Goal: Register for event/course

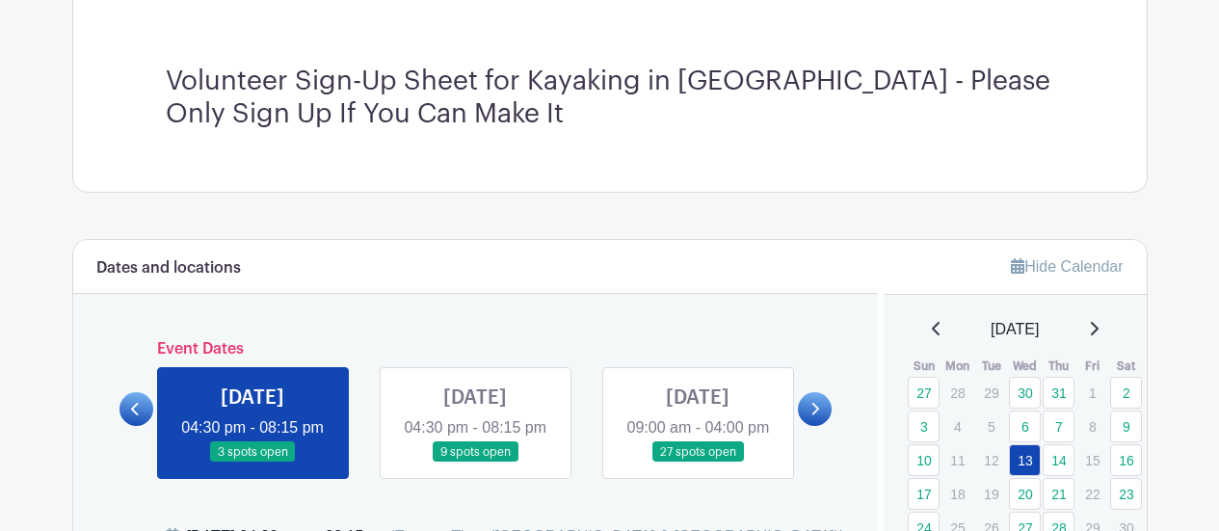
scroll to position [771, 0]
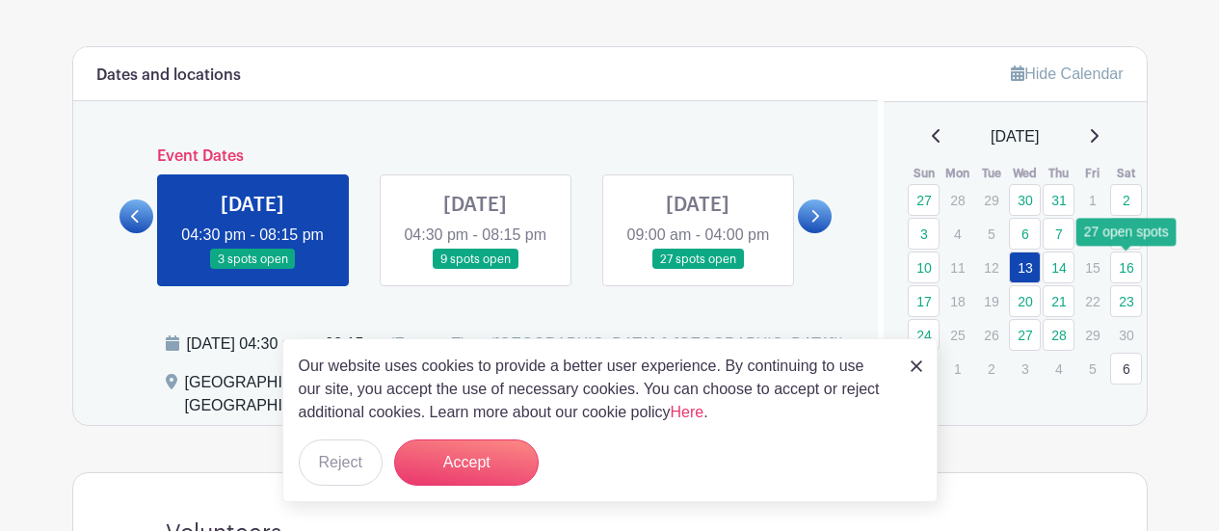
click at [1130, 269] on link "16" at bounding box center [1126, 267] width 32 height 32
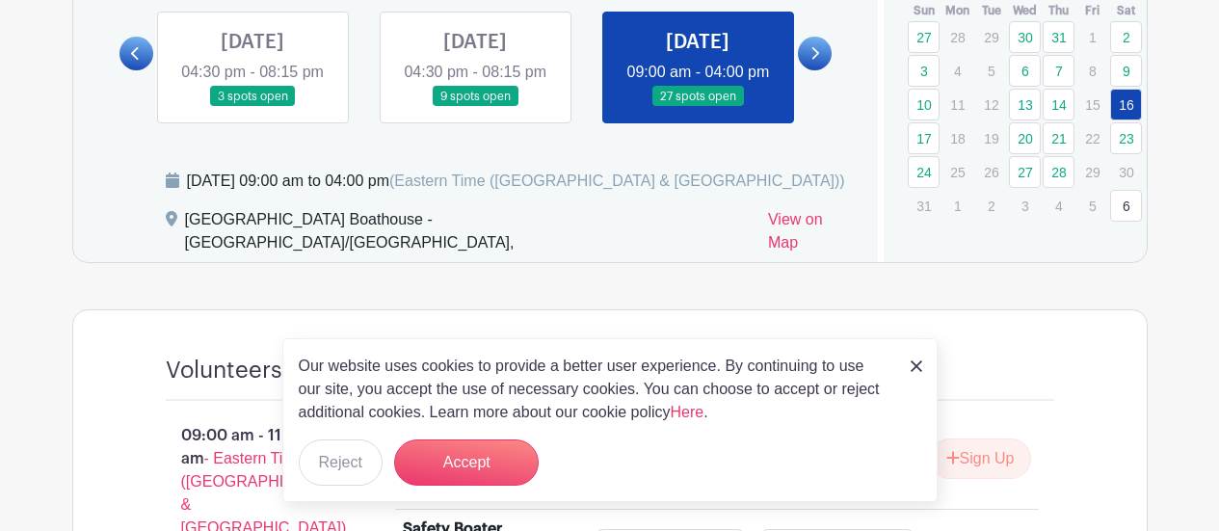
scroll to position [963, 0]
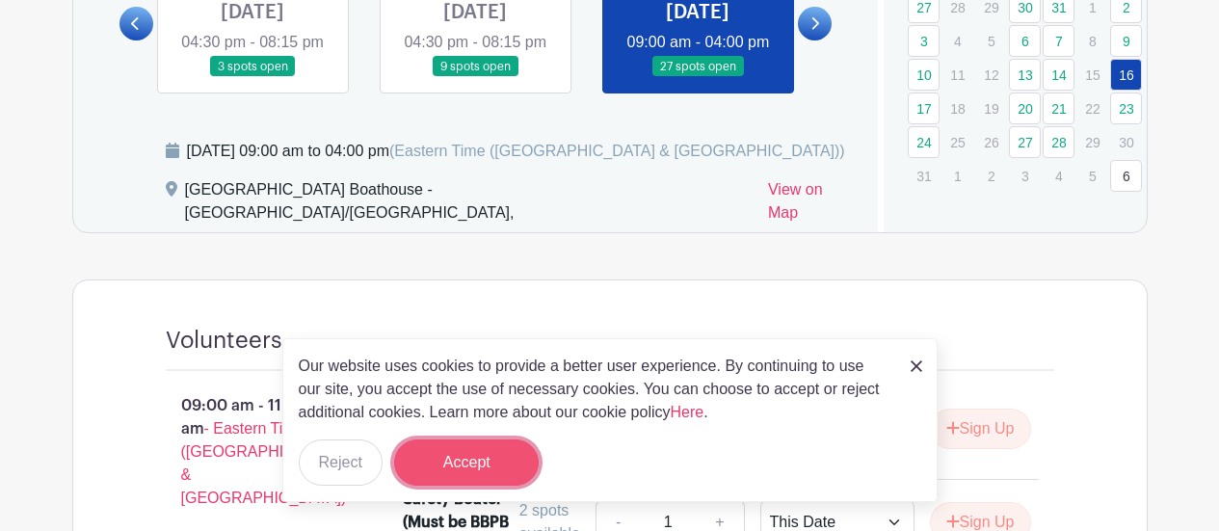
click at [479, 445] on button "Accept" at bounding box center [466, 462] width 145 height 46
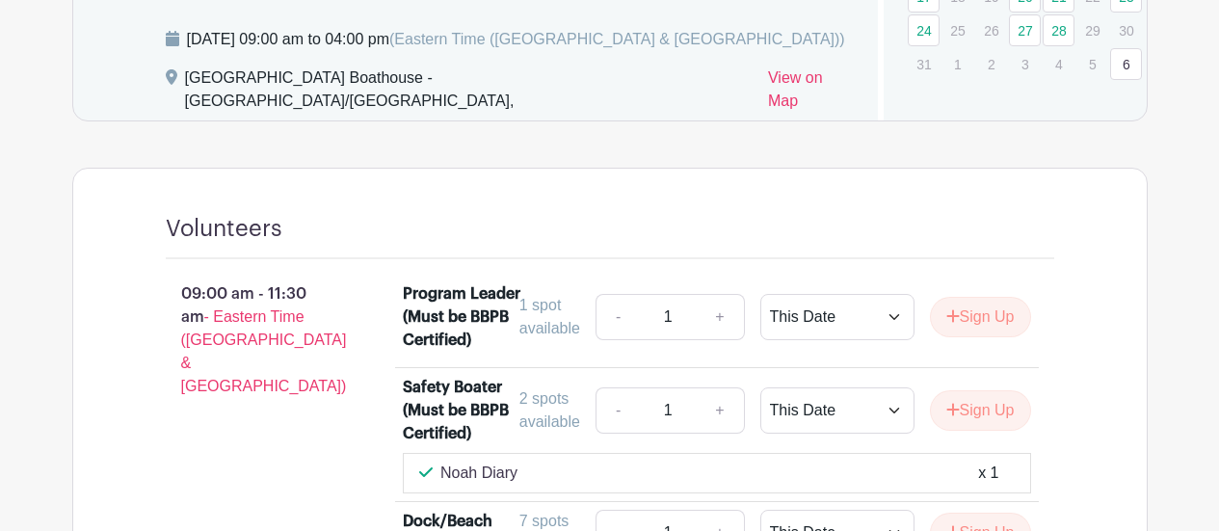
scroll to position [1080, 0]
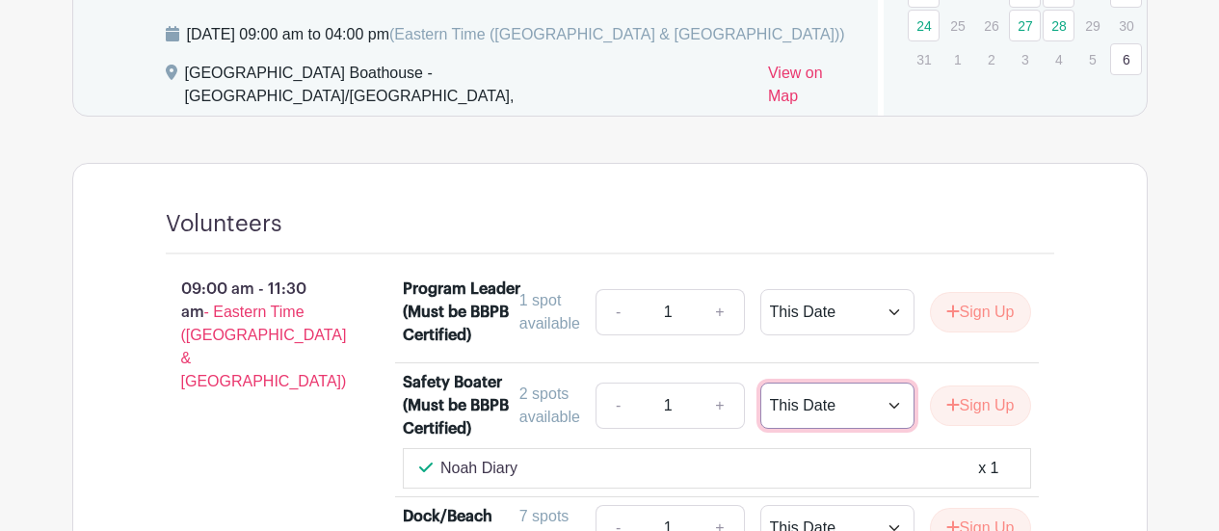
click at [806, 415] on select "This Date Select Dates" at bounding box center [837, 405] width 154 height 46
click at [949, 411] on icon "submit" at bounding box center [952, 405] width 13 height 13
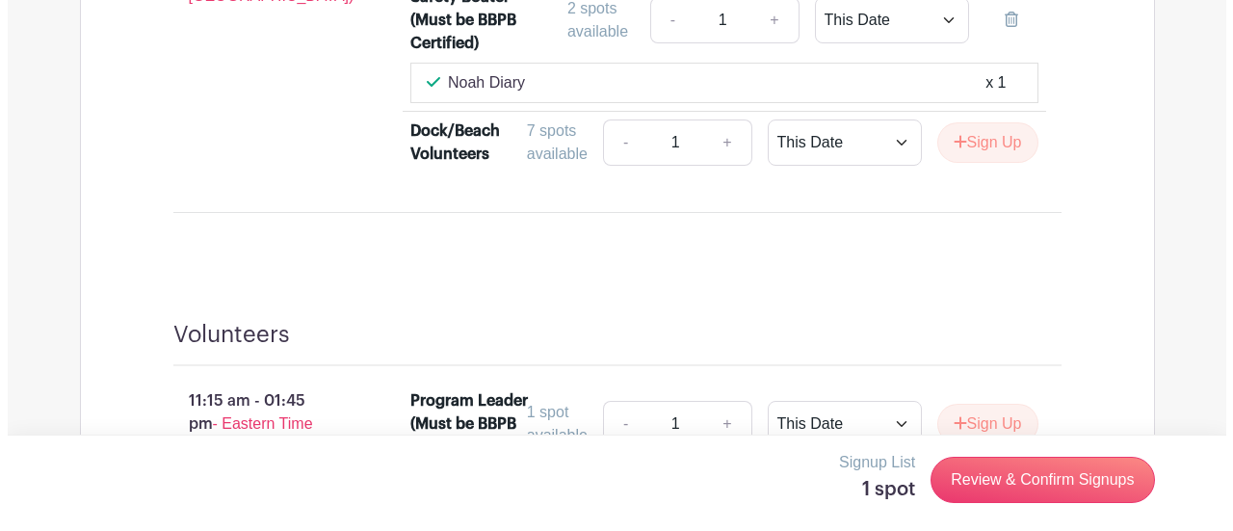
scroll to position [1562, 0]
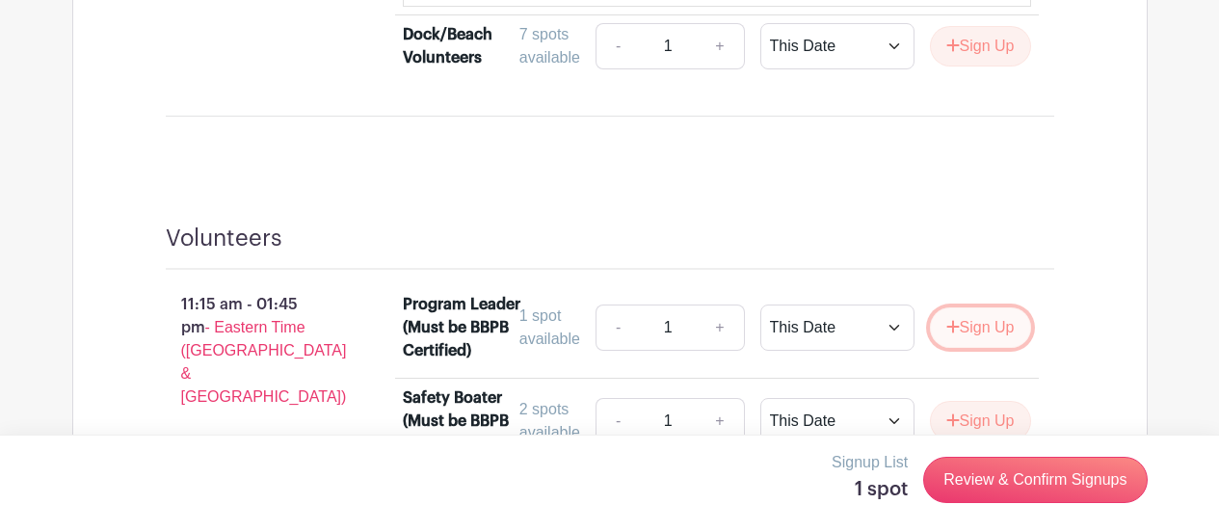
click at [996, 335] on button "Sign Up" at bounding box center [980, 327] width 101 height 40
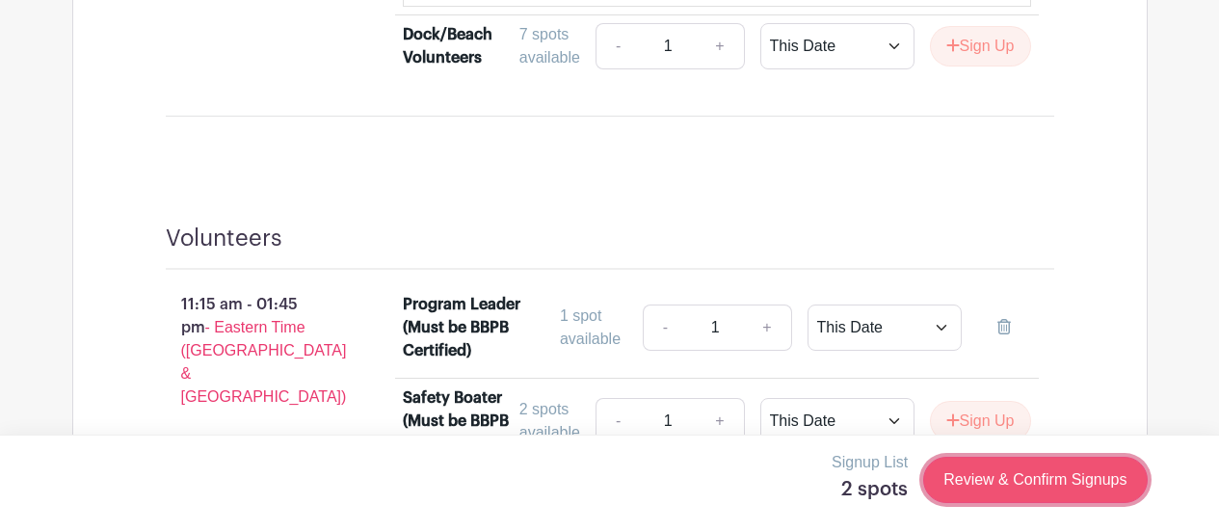
click at [1005, 475] on link "Review & Confirm Signups" at bounding box center [1035, 480] width 224 height 46
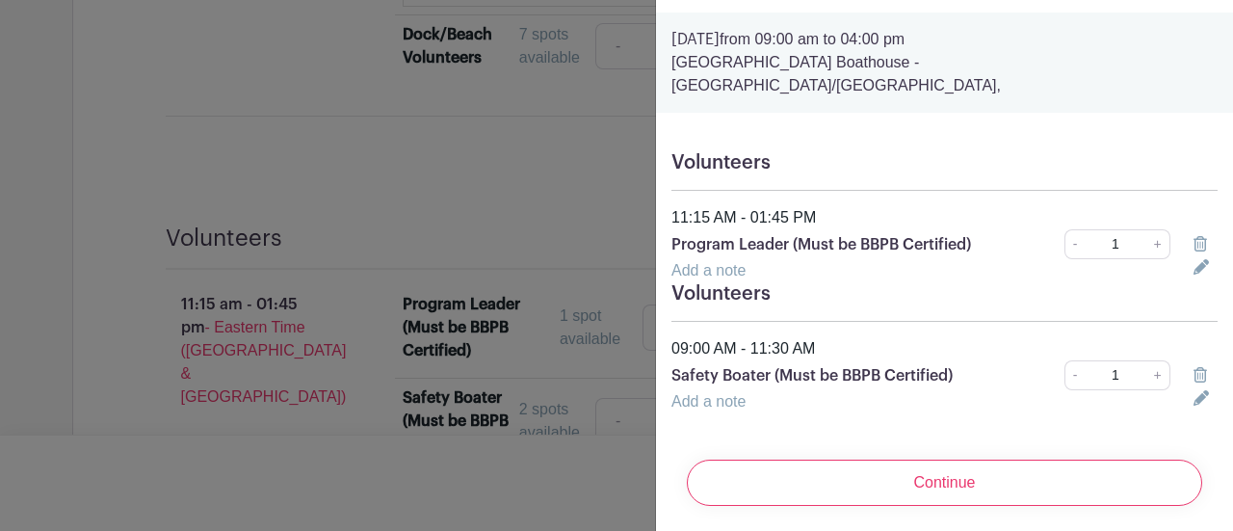
scroll to position [68, 0]
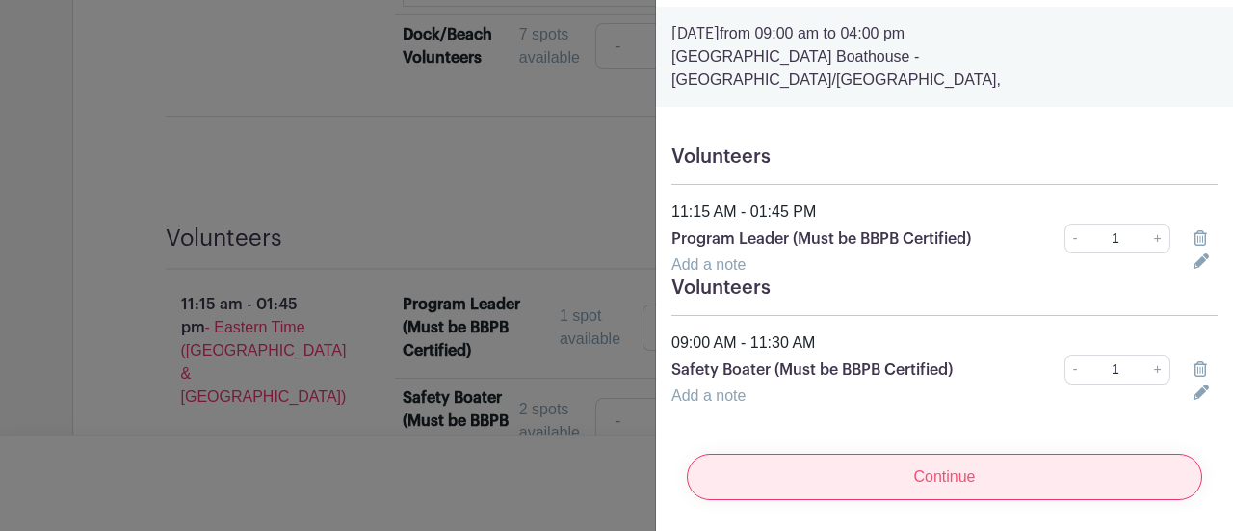
click at [947, 457] on input "Continue" at bounding box center [944, 477] width 515 height 46
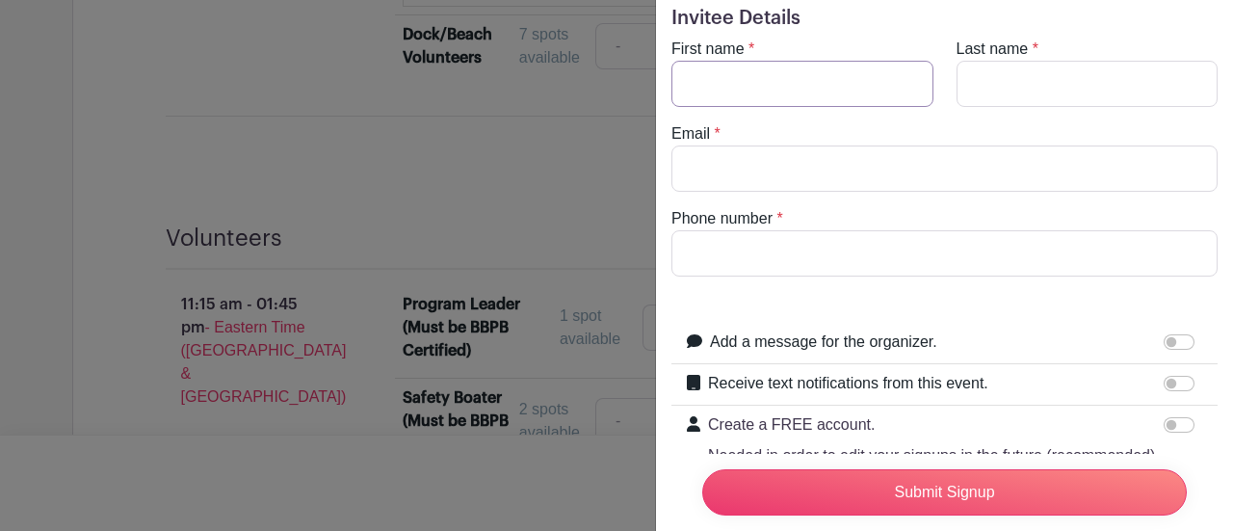
click at [771, 79] on input "First name" at bounding box center [803, 84] width 262 height 46
type input "Dawn"
type input "Brekke"
type input "dawn.brekke@gmail.com"
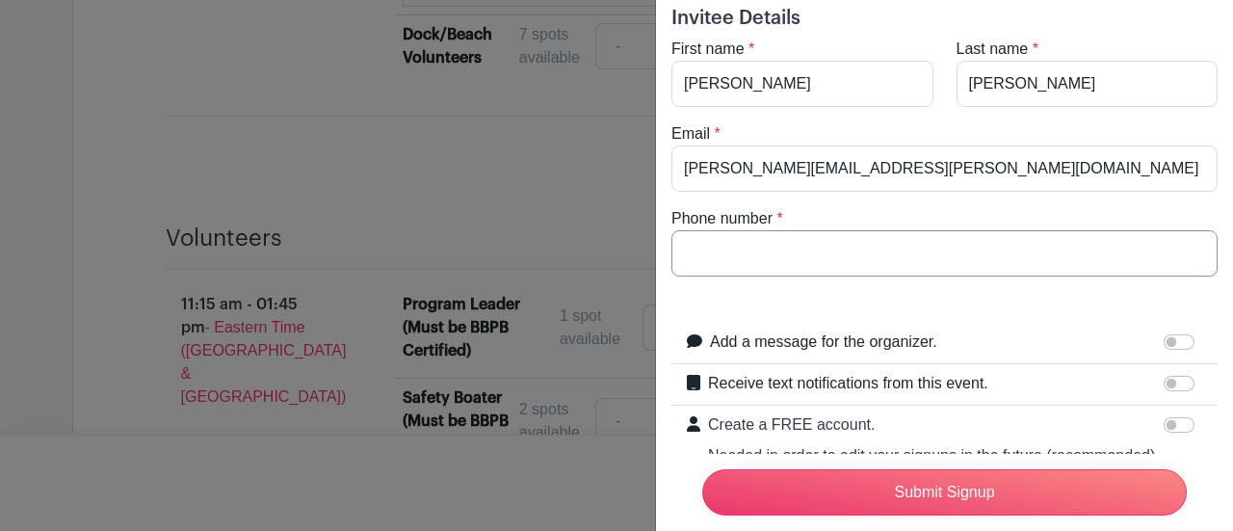
type input "5169244924"
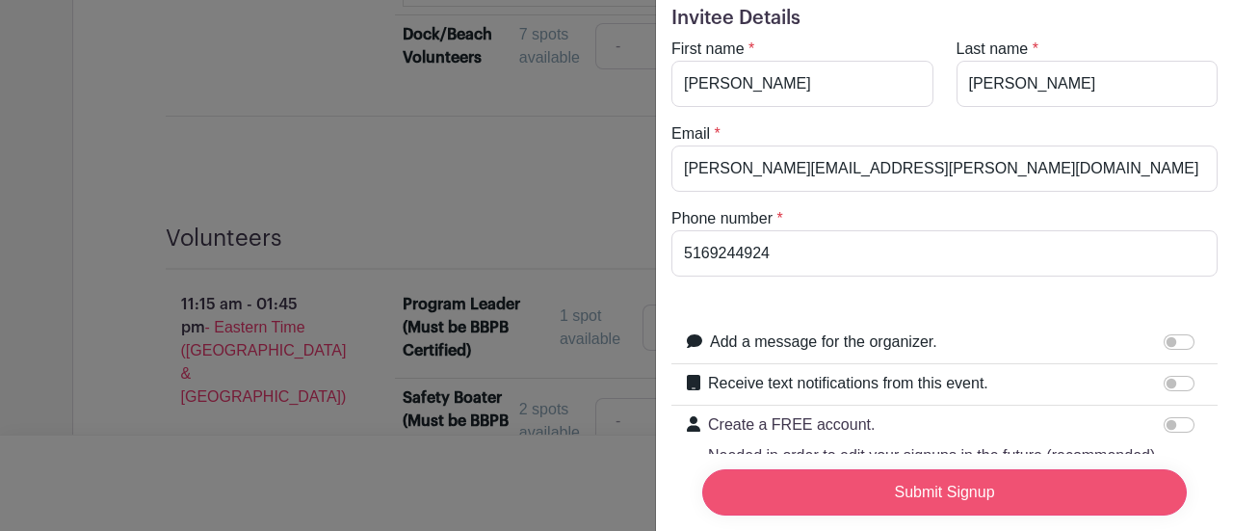
click at [953, 470] on input "Submit Signup" at bounding box center [944, 492] width 485 height 46
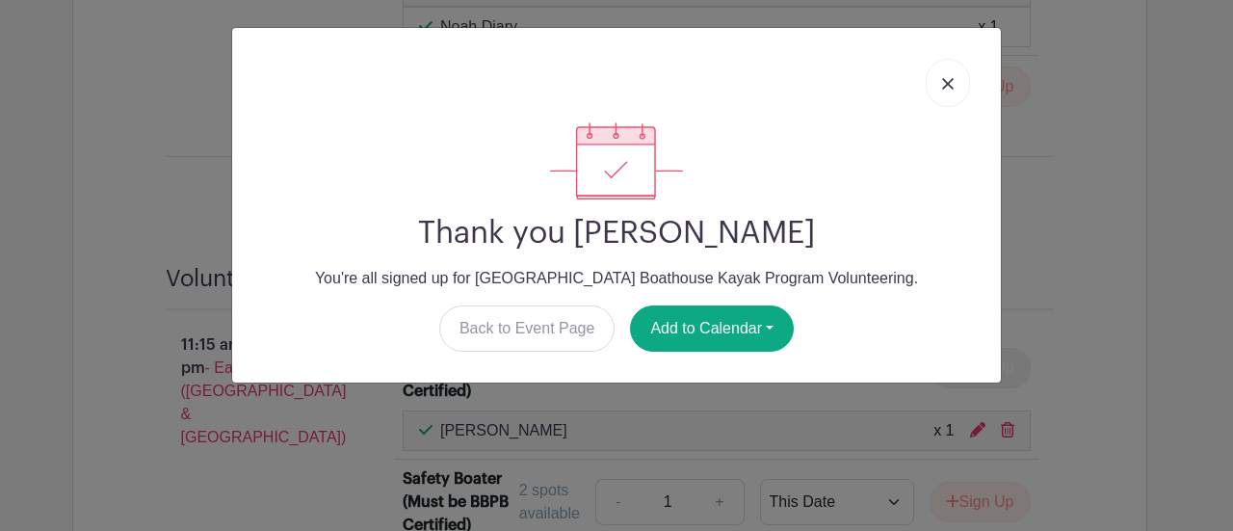
click at [670, 280] on p "You're all signed up for Brooklyn Bridge Park Boathouse Kayak Program Volunteer…" at bounding box center [617, 278] width 738 height 23
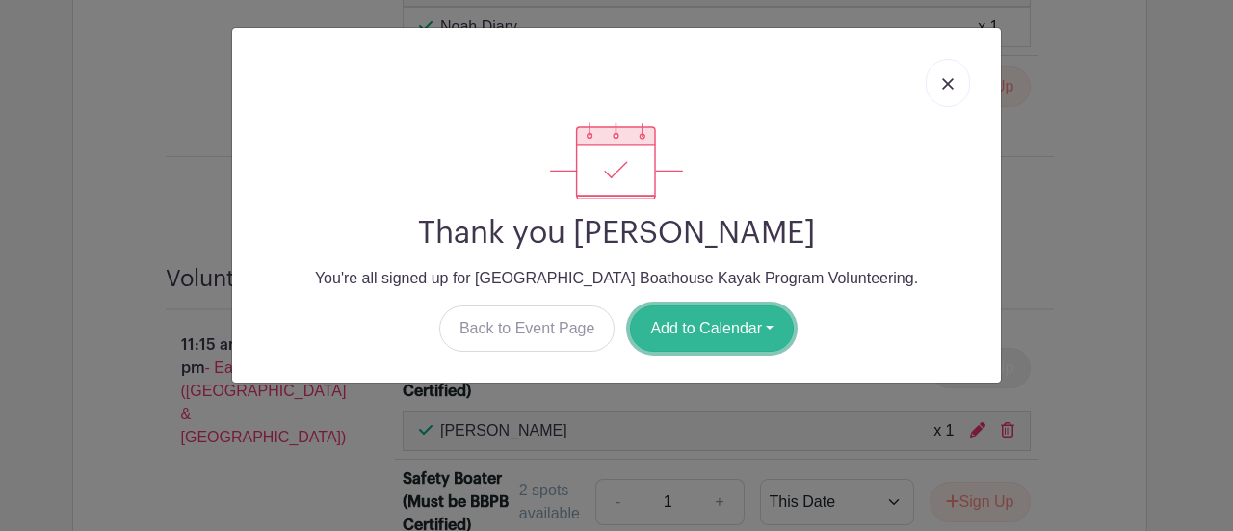
drag, startPoint x: 680, startPoint y: 307, endPoint x: 683, endPoint y: 320, distance: 12.9
click at [681, 315] on button "Add to Calendar" at bounding box center [712, 328] width 164 height 46
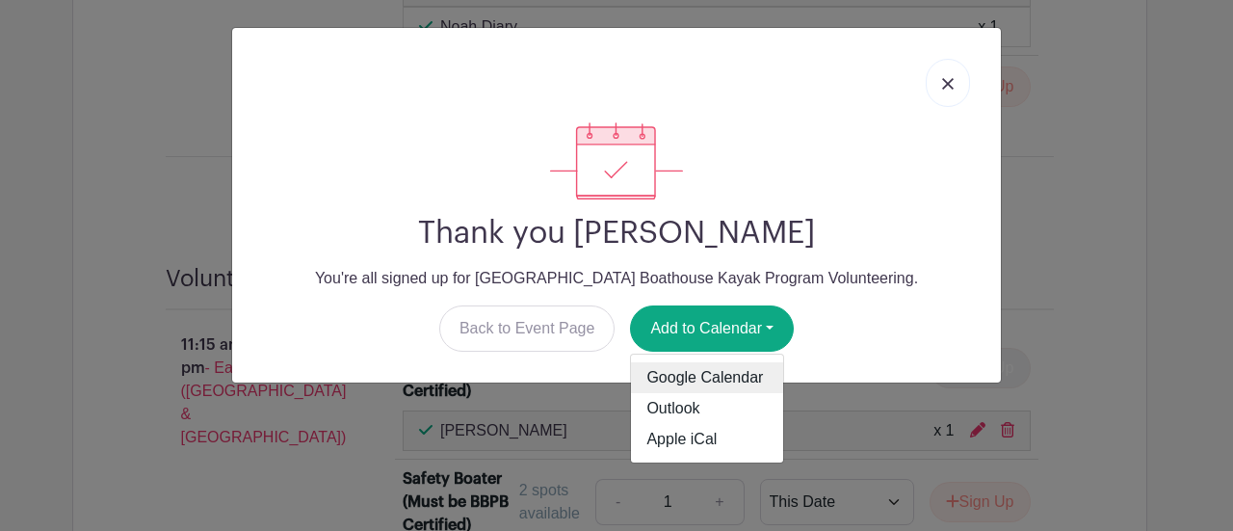
click at [712, 389] on link "Google Calendar" at bounding box center [707, 377] width 152 height 31
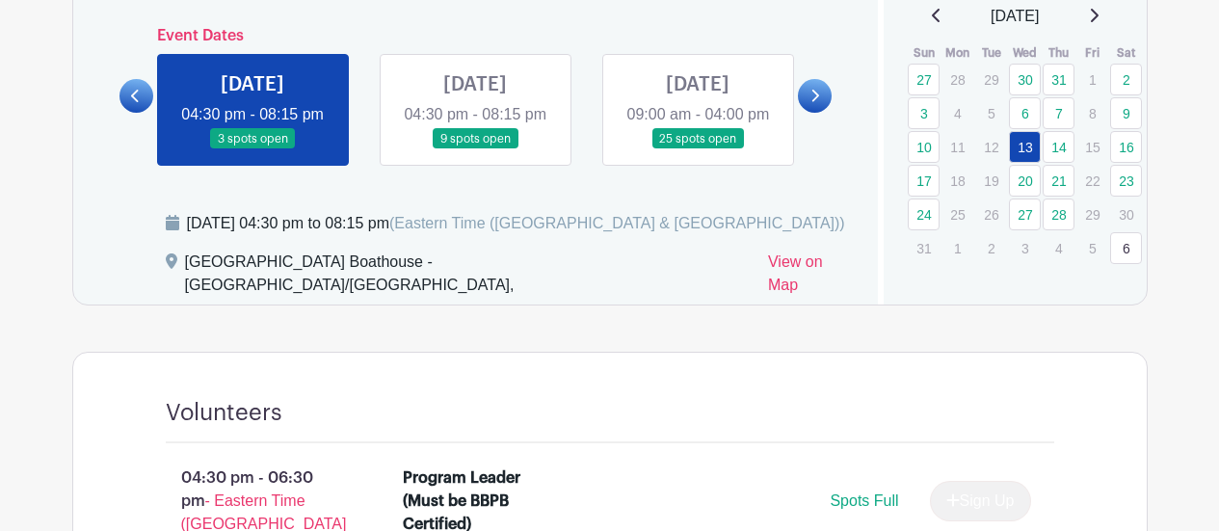
scroll to position [867, 0]
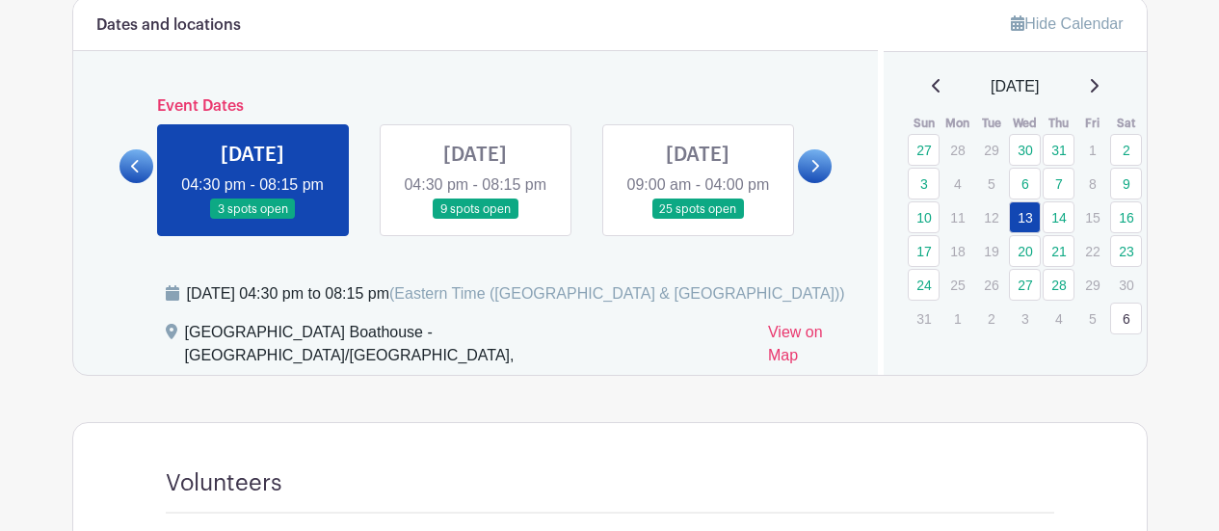
click at [698, 220] on link at bounding box center [698, 220] width 0 height 0
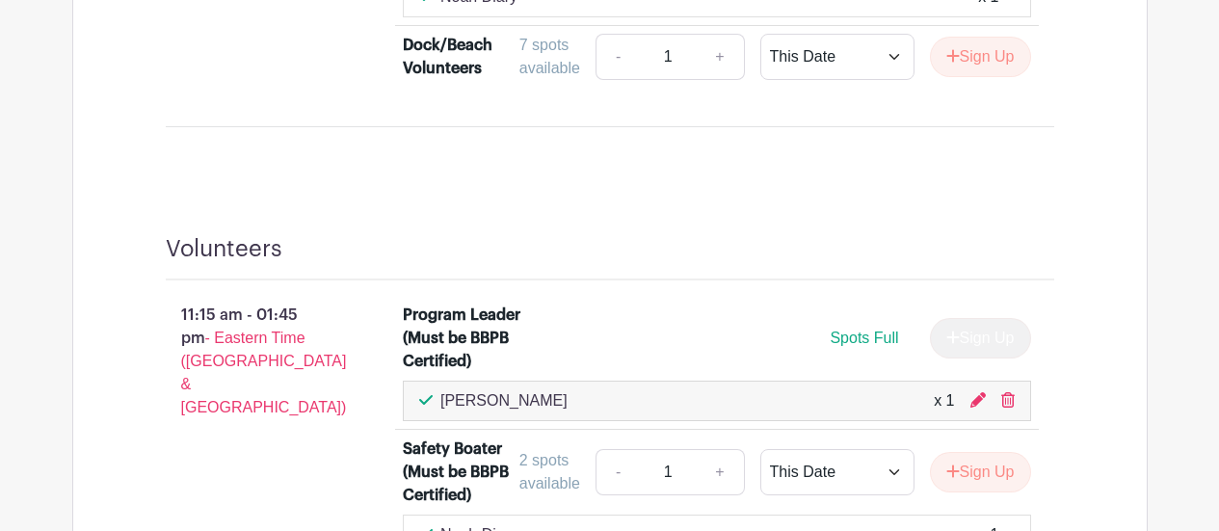
scroll to position [1734, 0]
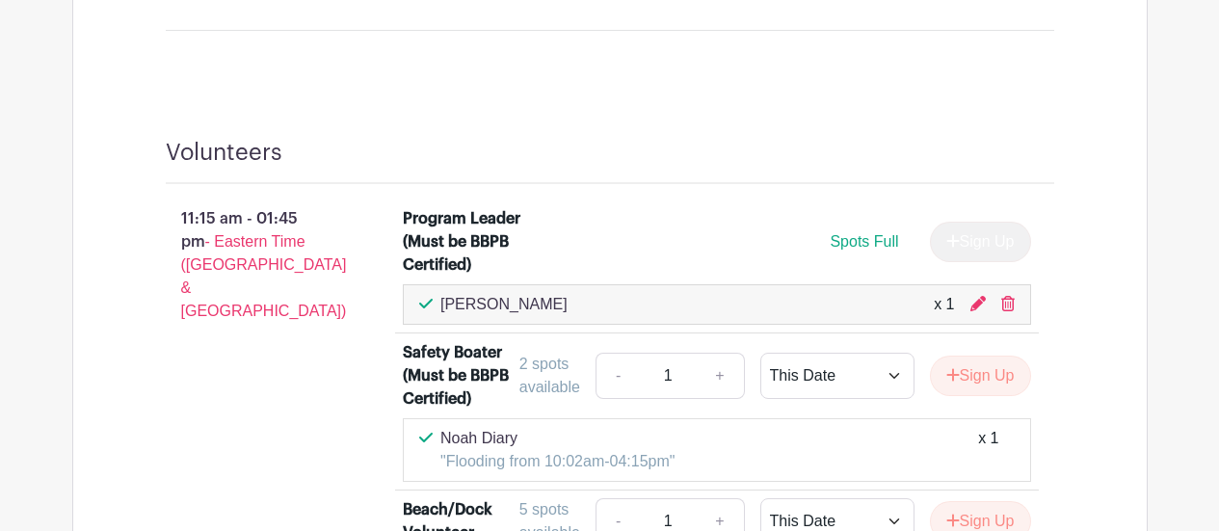
click at [974, 139] on div "Volunteers 11:15 am - 01:45 pm - Eastern Time ([GEOGRAPHIC_DATA] & [GEOGRAPHIC_…" at bounding box center [609, 441] width 981 height 698
